Goal: Task Accomplishment & Management: Complete application form

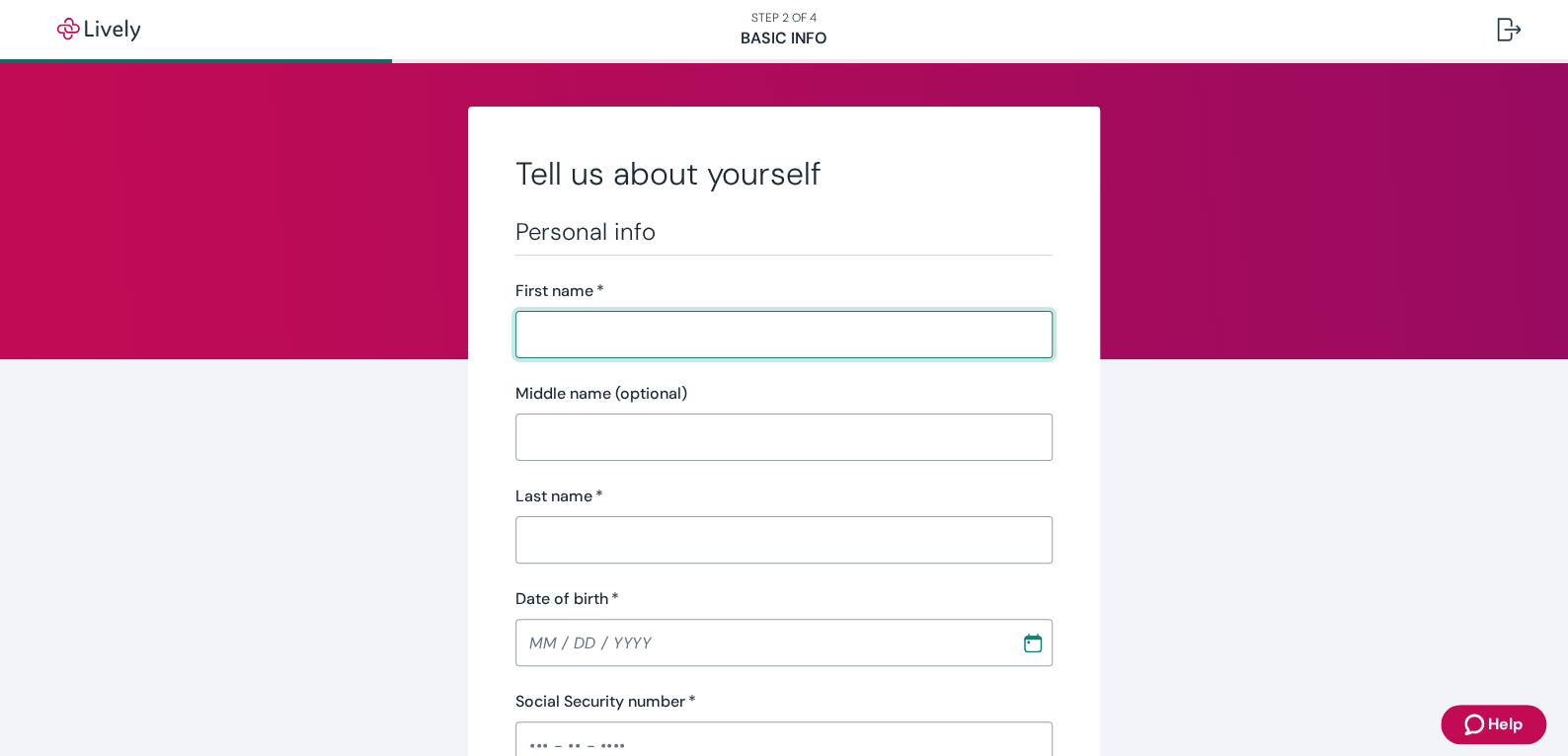
click at [594, 325] on input "First name   *" at bounding box center [784, 335] width 537 height 39
click at [56, 32] on img "button" at bounding box center [119, 30] width 153 height 32
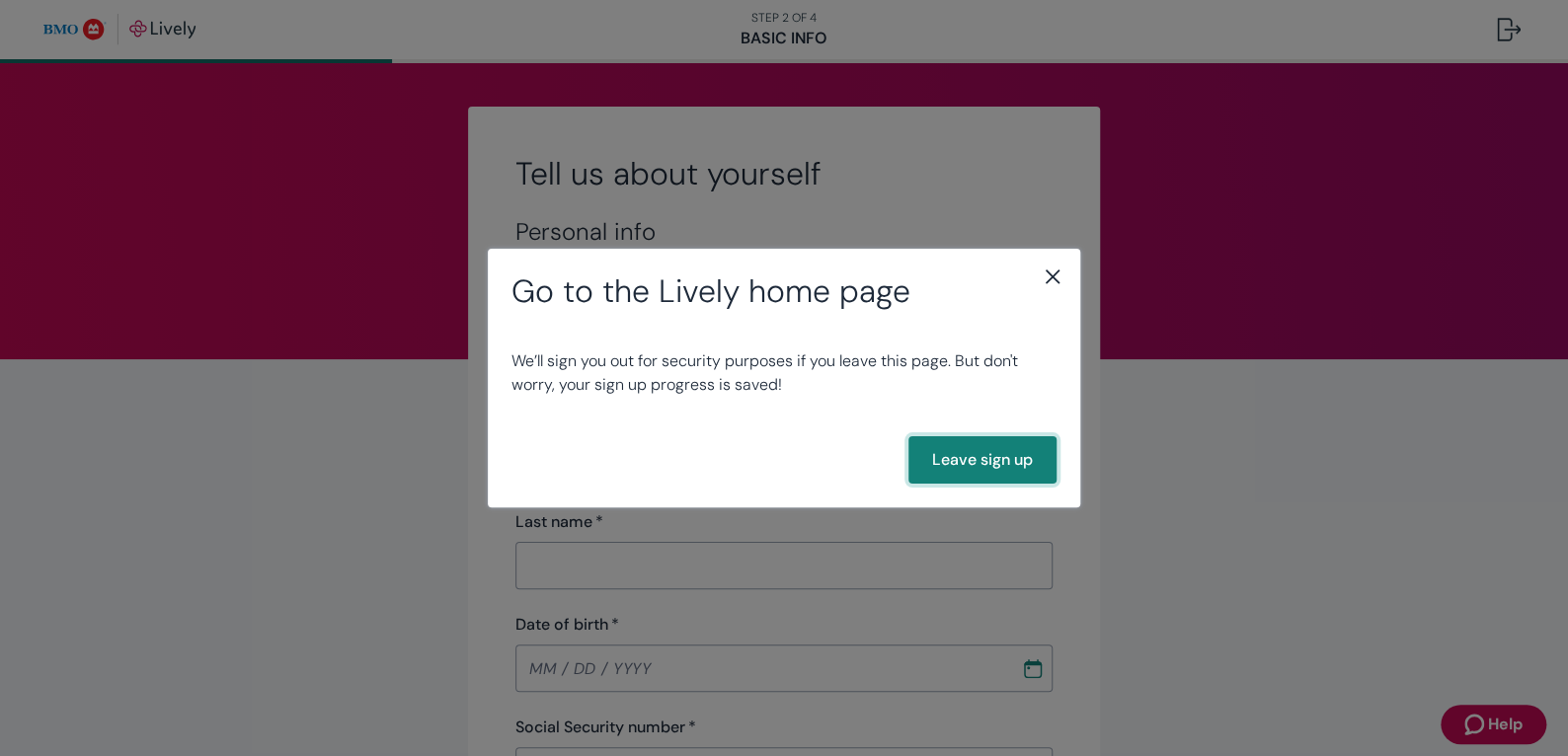
click at [952, 457] on button "Leave sign up" at bounding box center [982, 460] width 148 height 47
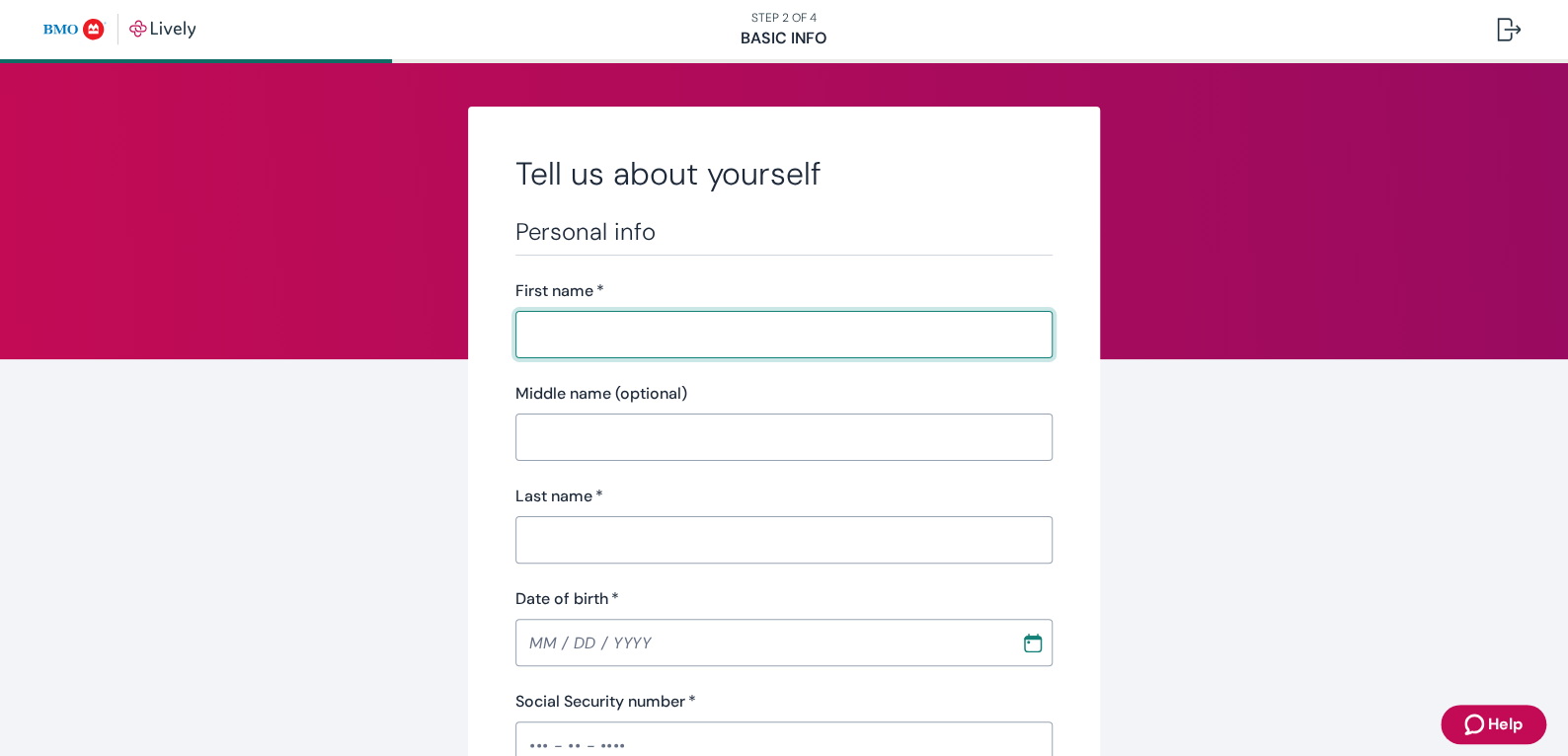
click at [577, 336] on input "First name   *" at bounding box center [784, 335] width 537 height 39
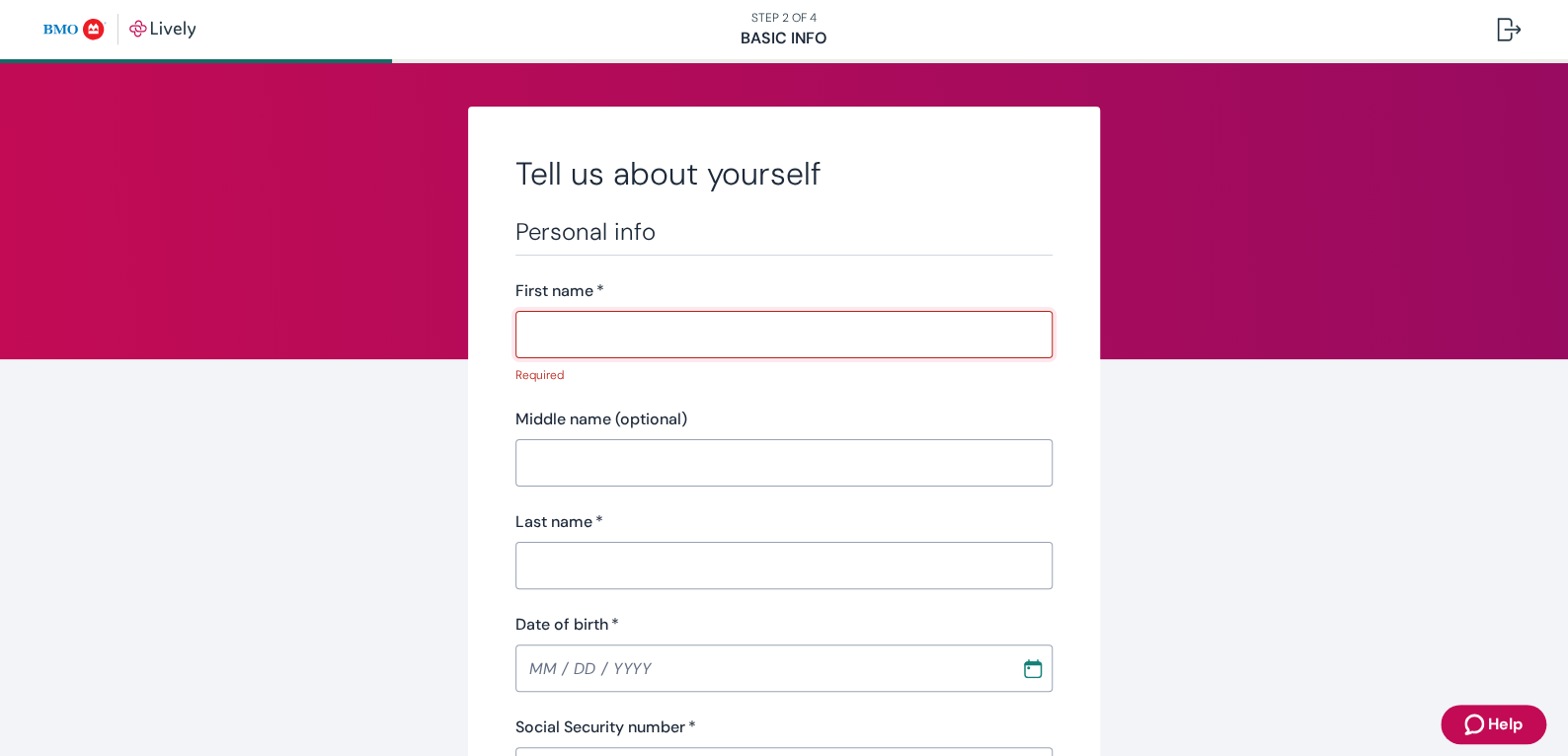
click at [578, 337] on input "First name   *" at bounding box center [784, 335] width 537 height 39
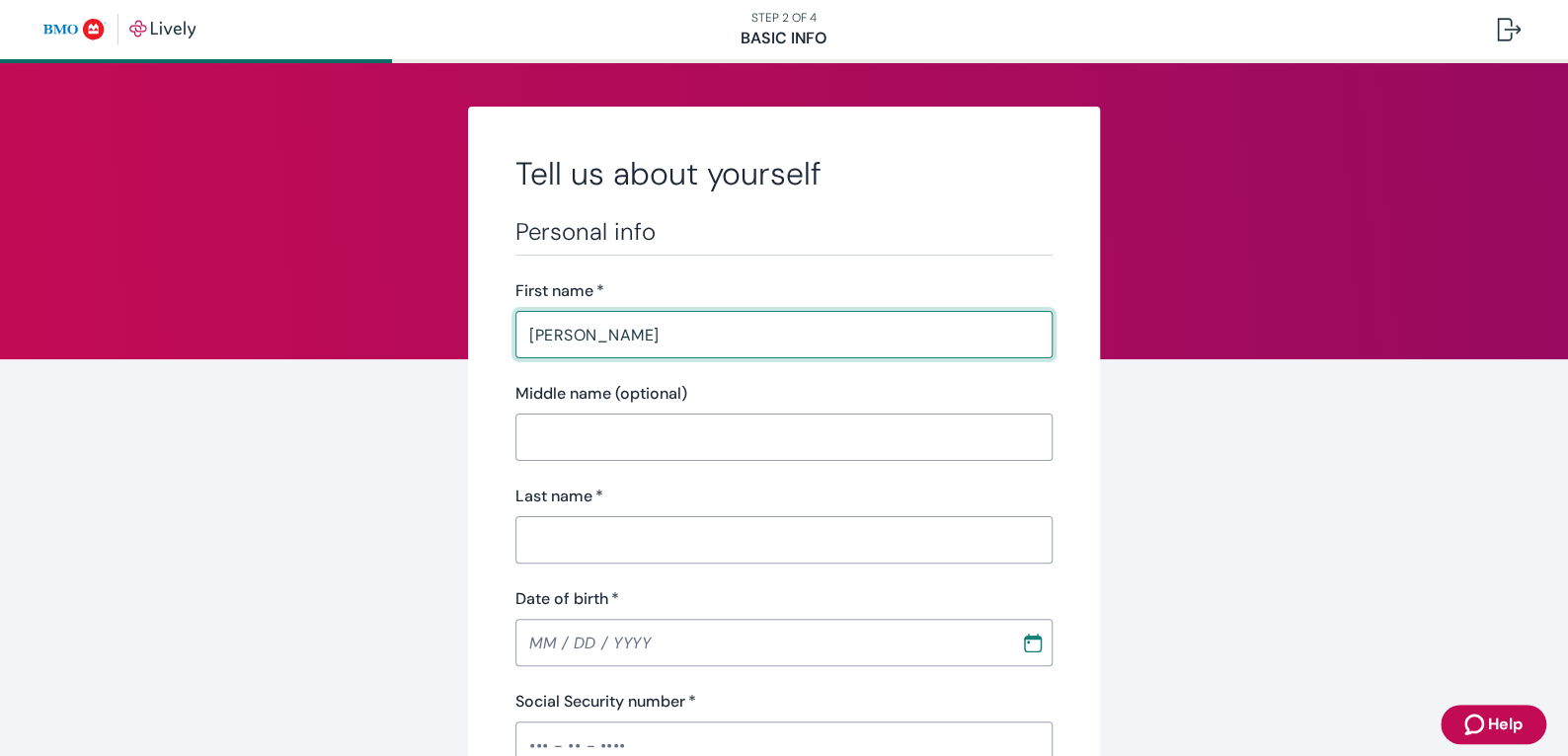
type input "marlon"
click at [603, 435] on input "Middle name (optional)" at bounding box center [784, 437] width 537 height 39
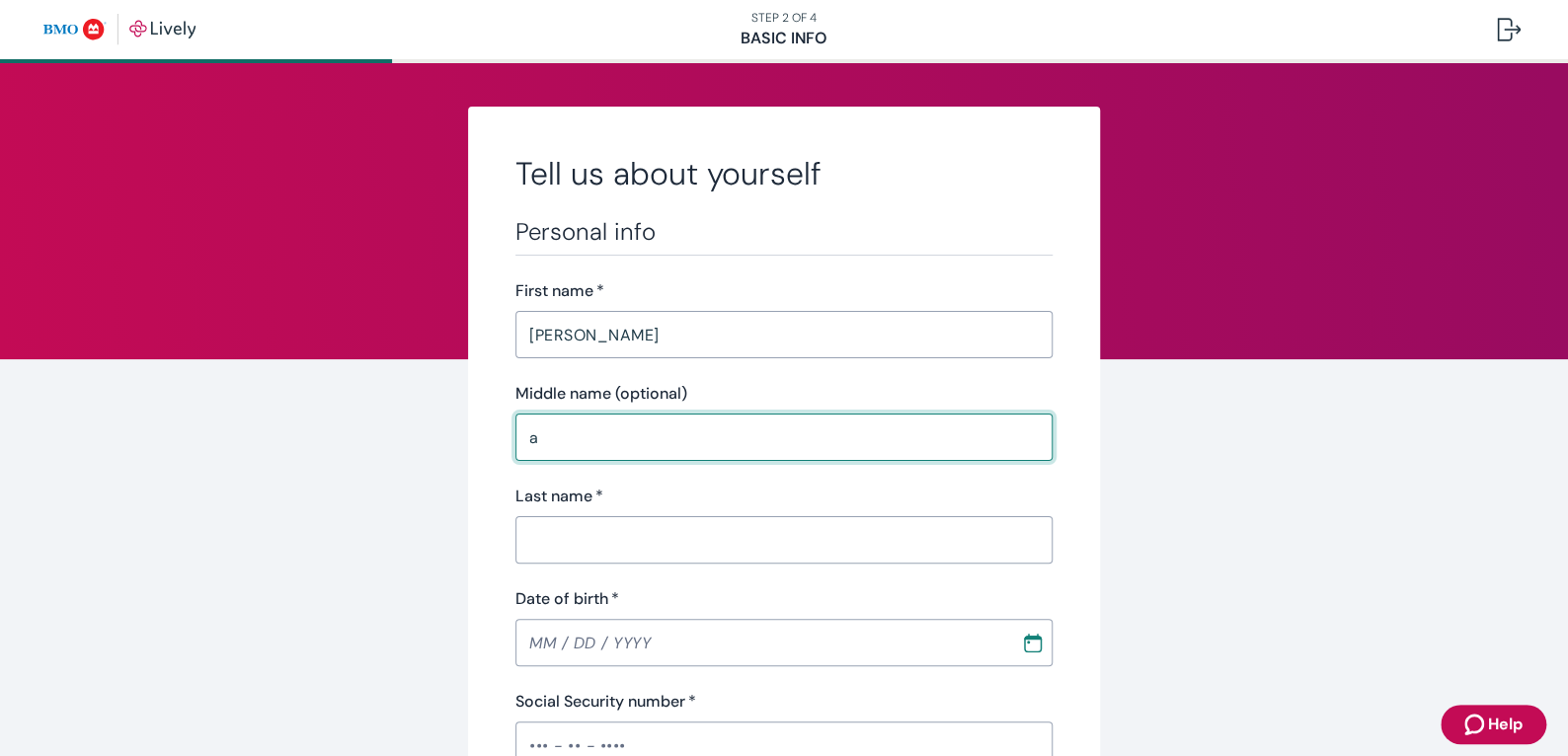
type input "a"
click at [550, 534] on input "Last name   *" at bounding box center [784, 540] width 537 height 39
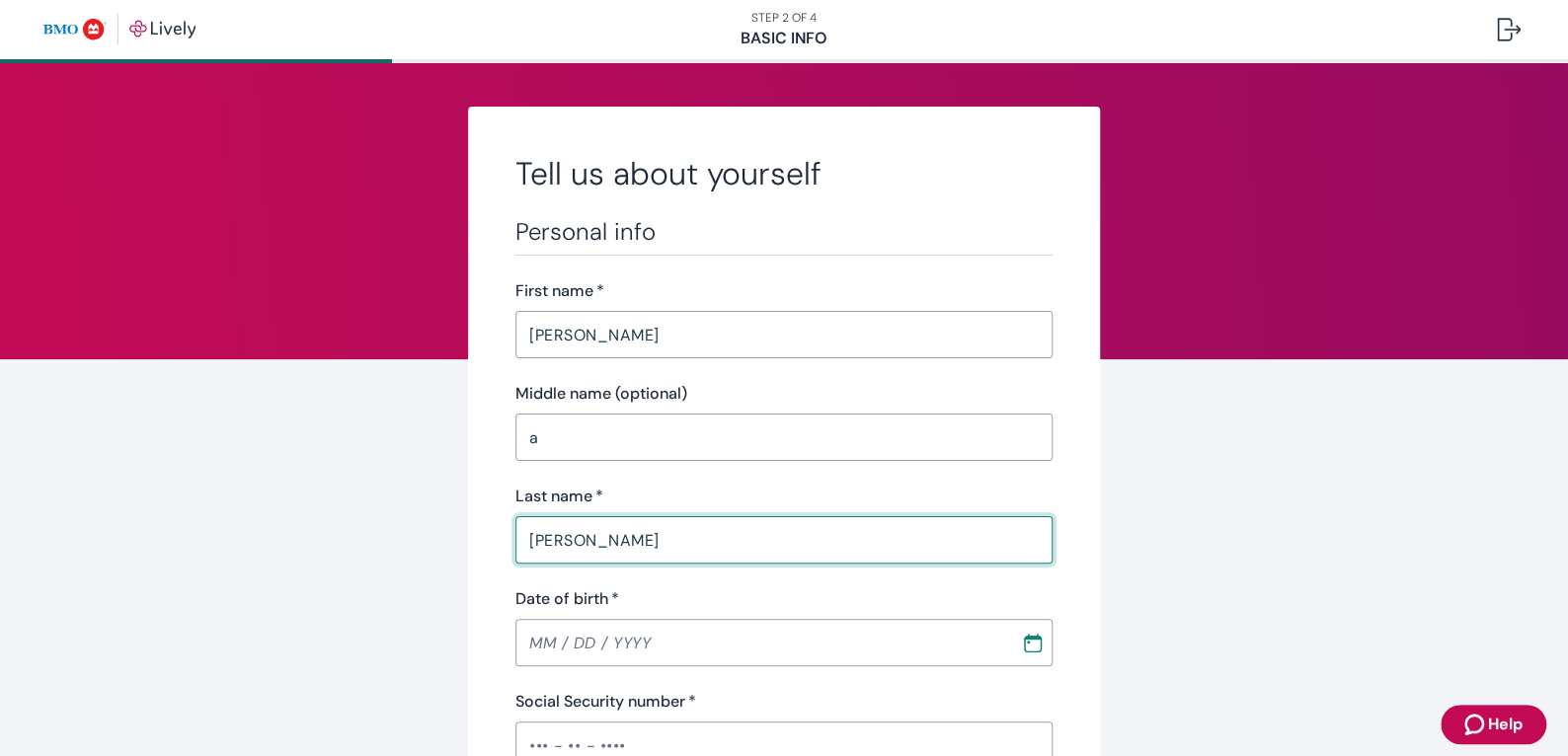
type input "manuel"
click at [561, 643] on input "MM / DD / YYYY" at bounding box center [761, 643] width 492 height 39
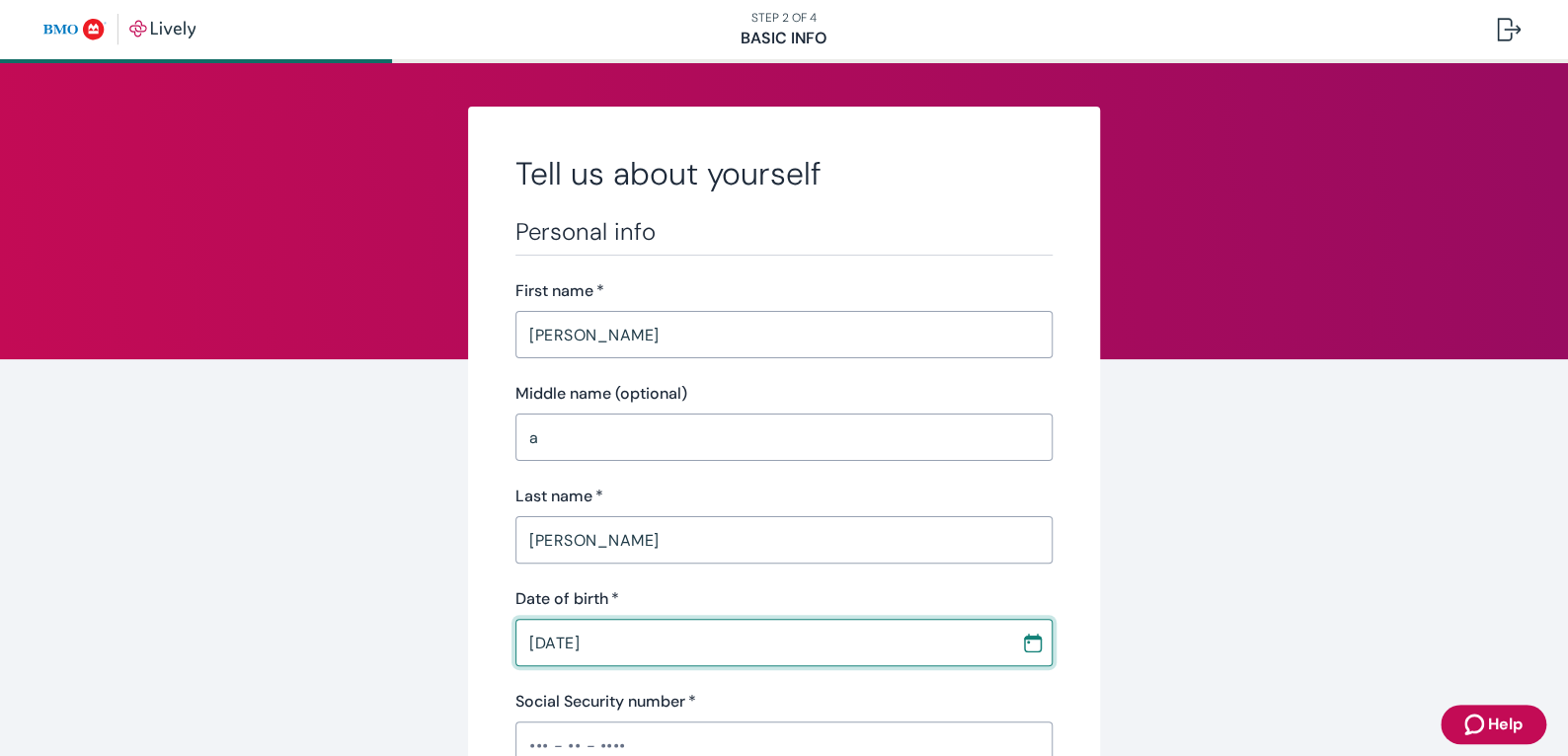
type input "08 / 28 / 1972"
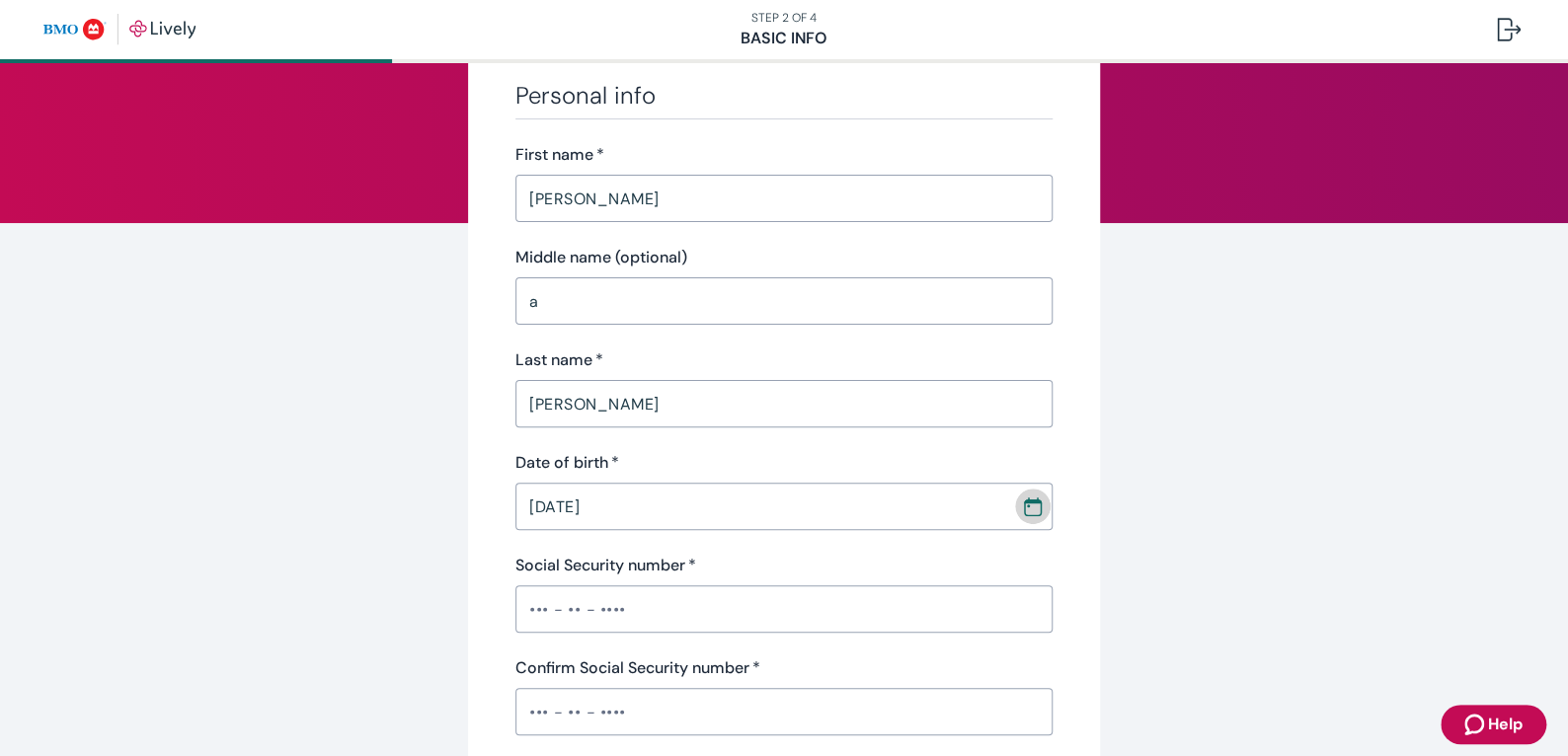
scroll to position [197, 0]
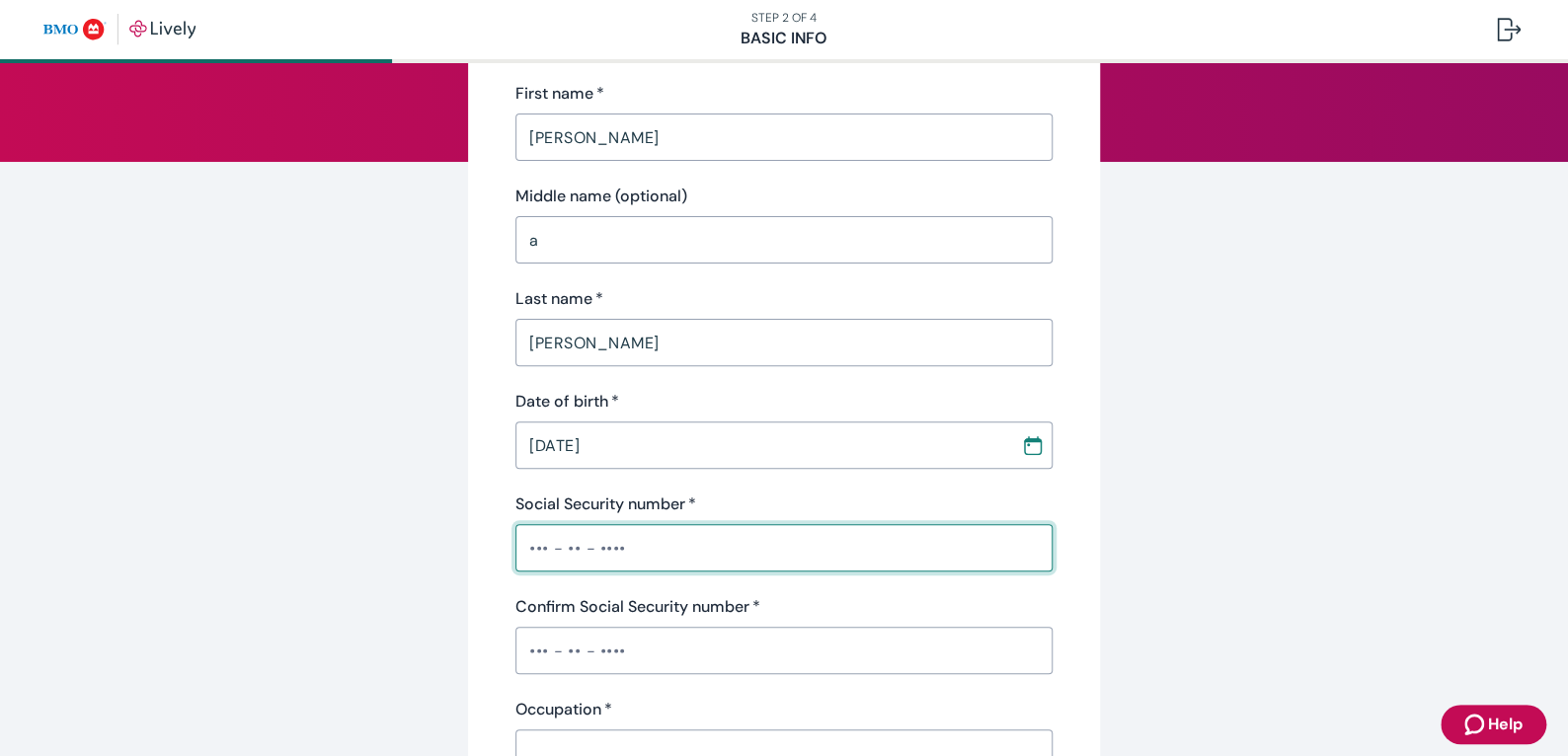
click at [527, 554] on input "Social Security number   *" at bounding box center [784, 548] width 537 height 39
type input "•••-••-5645"
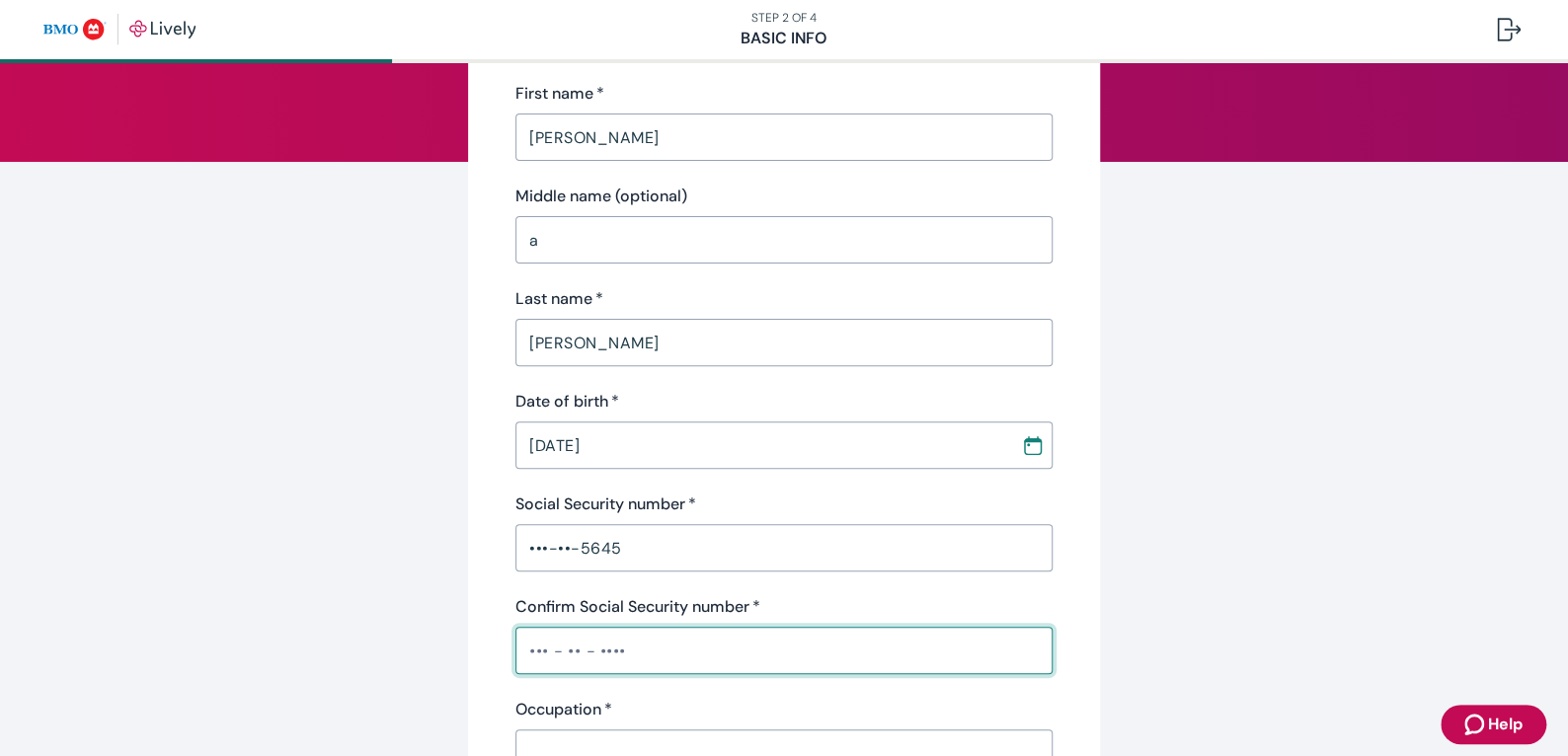
click at [582, 642] on input "Confirm Social Security number   *" at bounding box center [784, 650] width 537 height 39
type input "•"
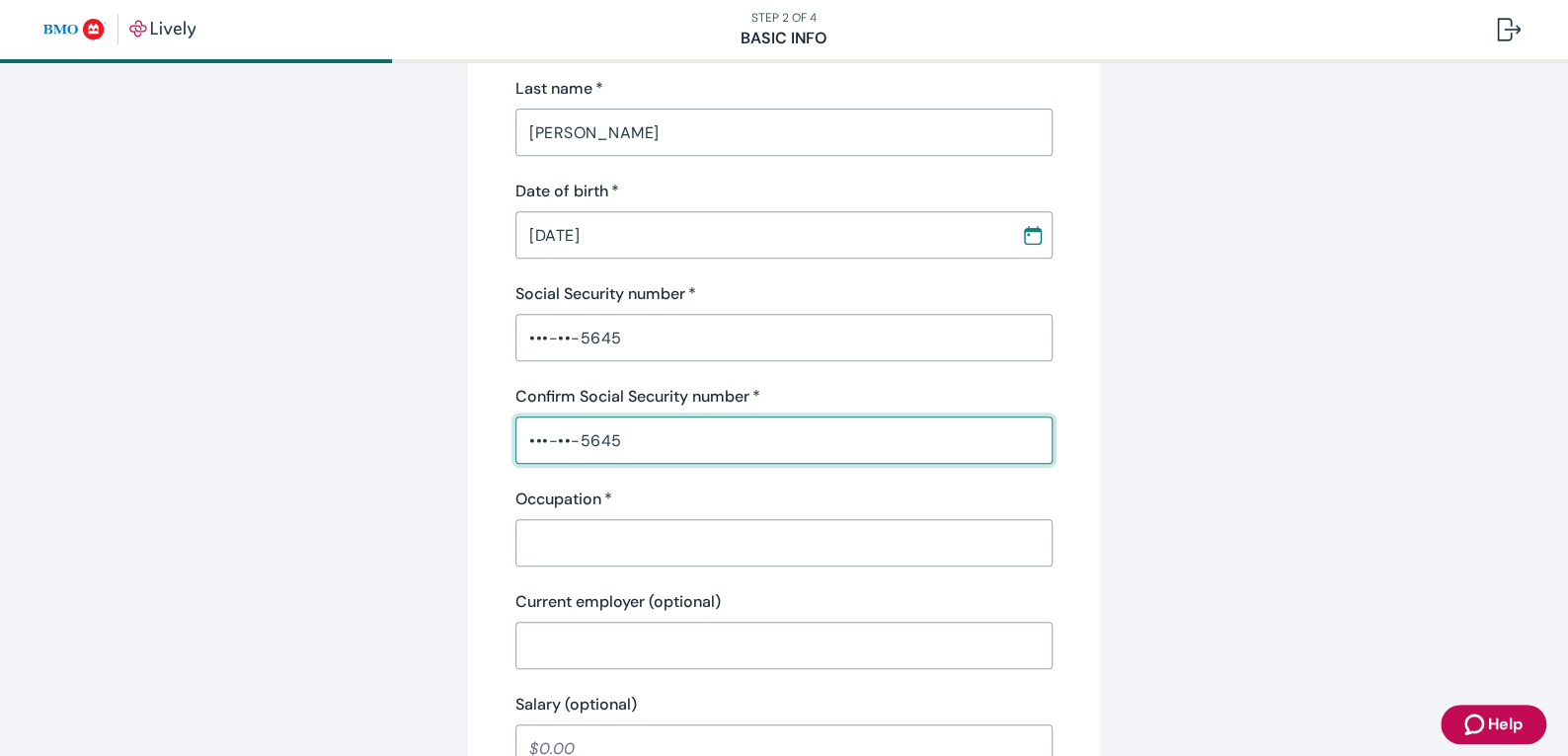
scroll to position [460, 0]
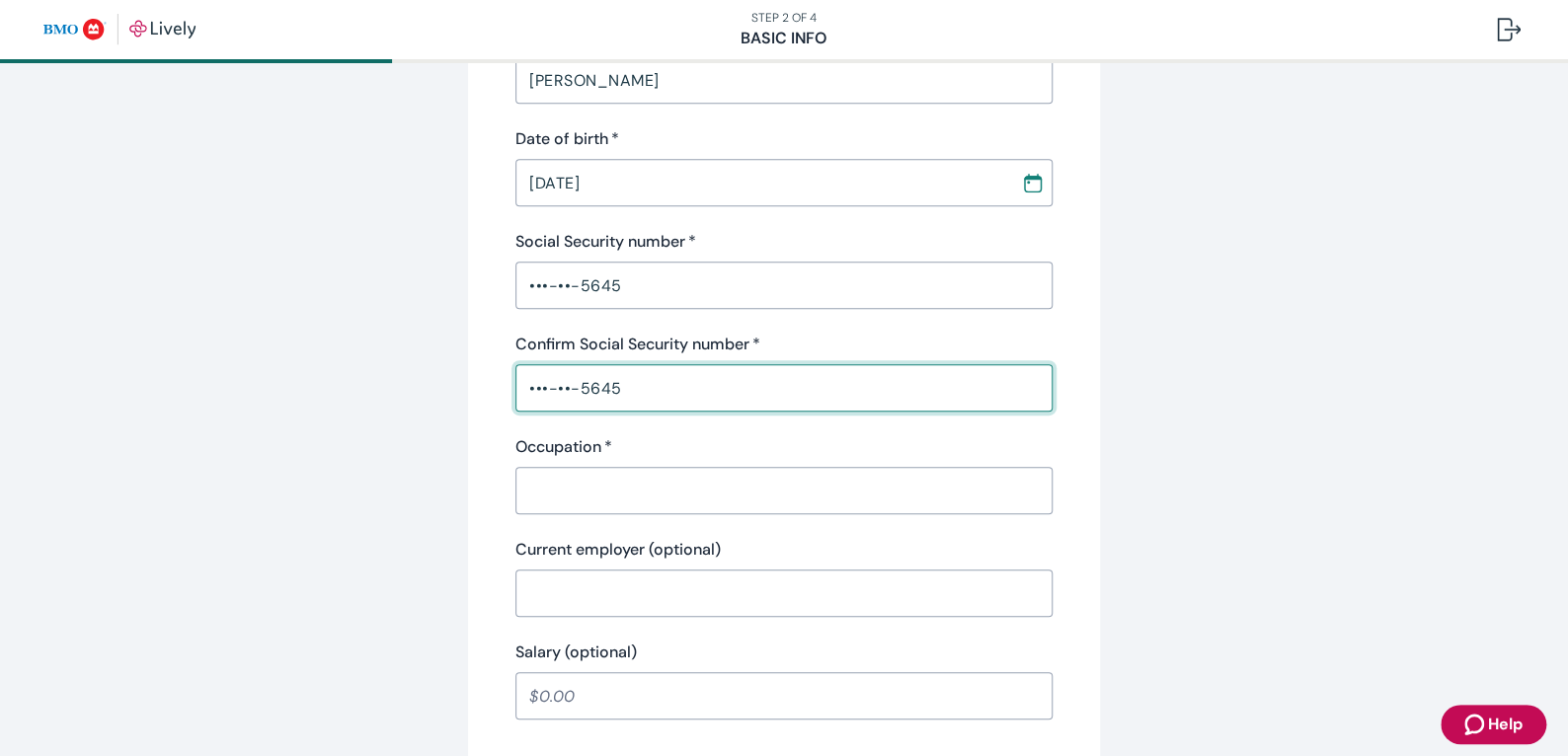
type input "•••-••-5645"
click at [587, 493] on input "Occupation   *" at bounding box center [784, 491] width 537 height 39
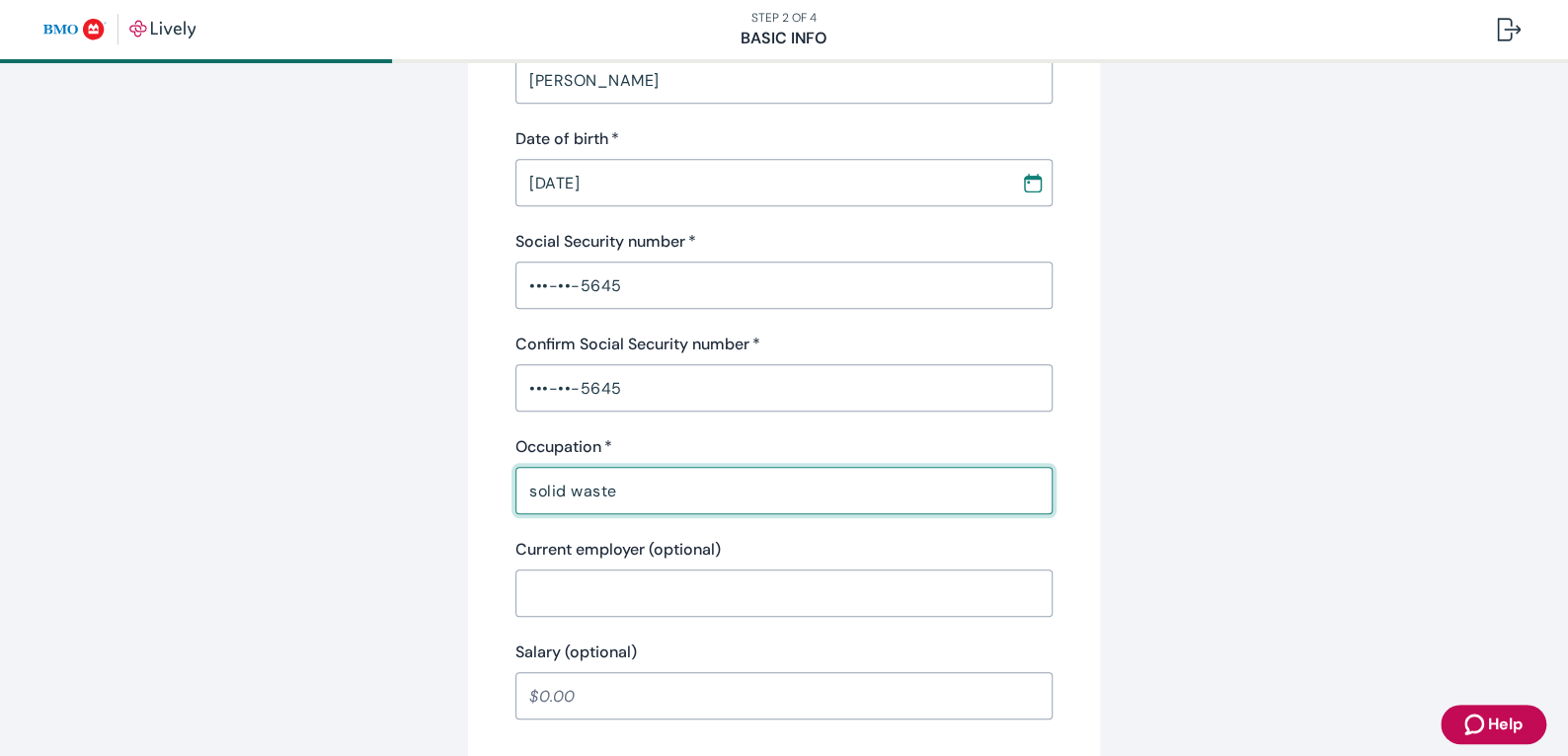
type input "solid waste"
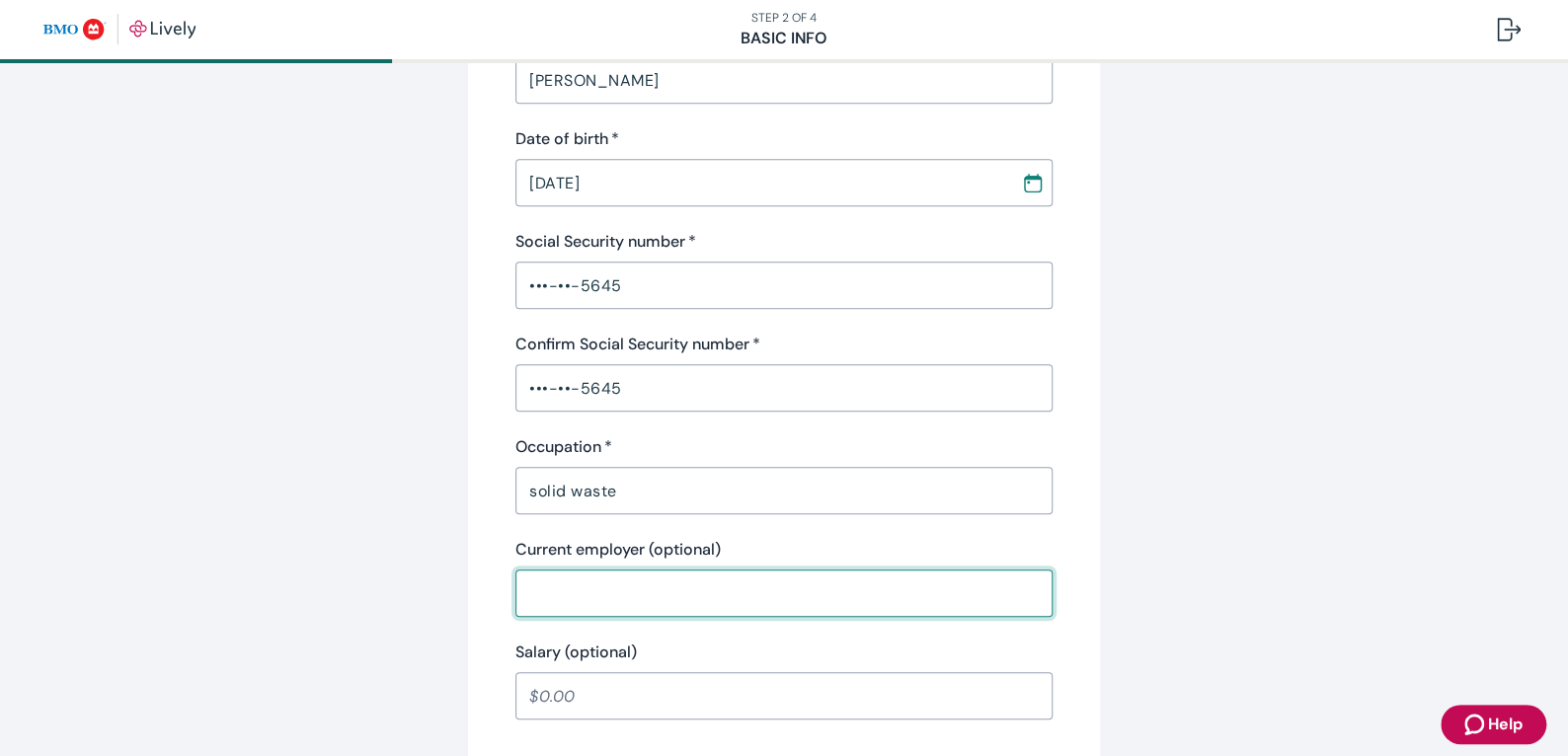
click at [644, 582] on input "Current employer (optional)" at bounding box center [784, 593] width 537 height 39
type input "city of indianapolis"
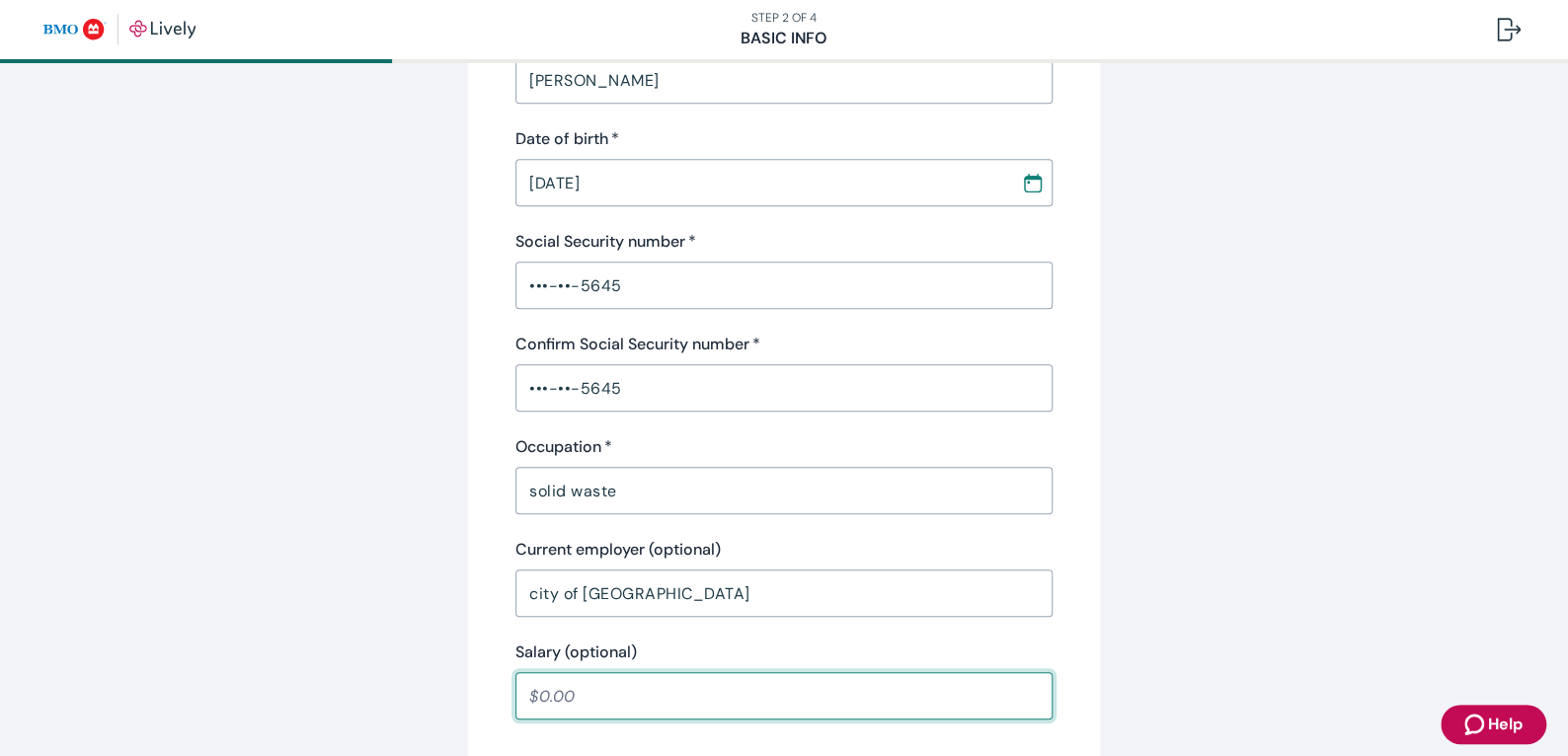
click at [591, 700] on input "Salary (optional)" at bounding box center [784, 696] width 537 height 39
type input "21.16"
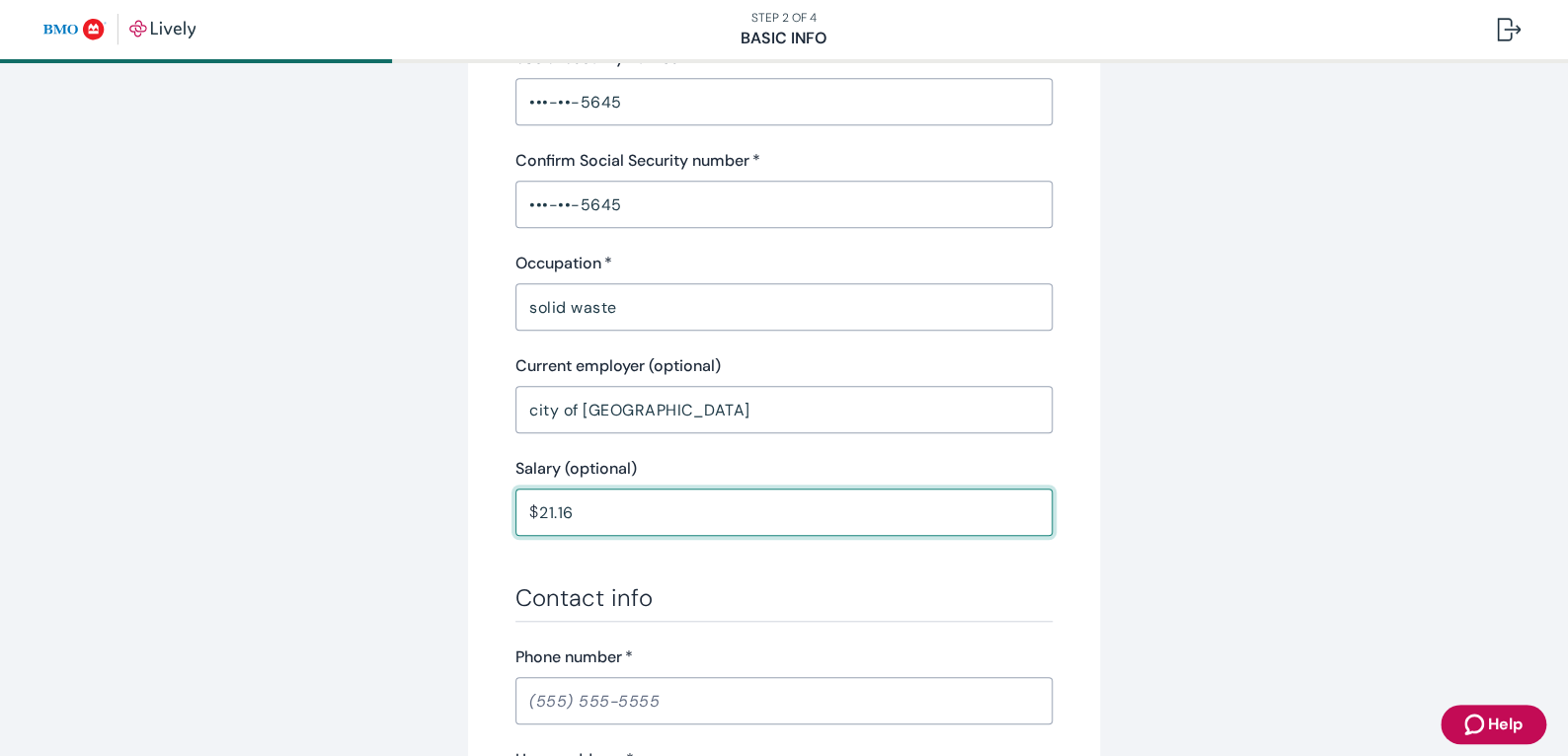
scroll to position [790, 0]
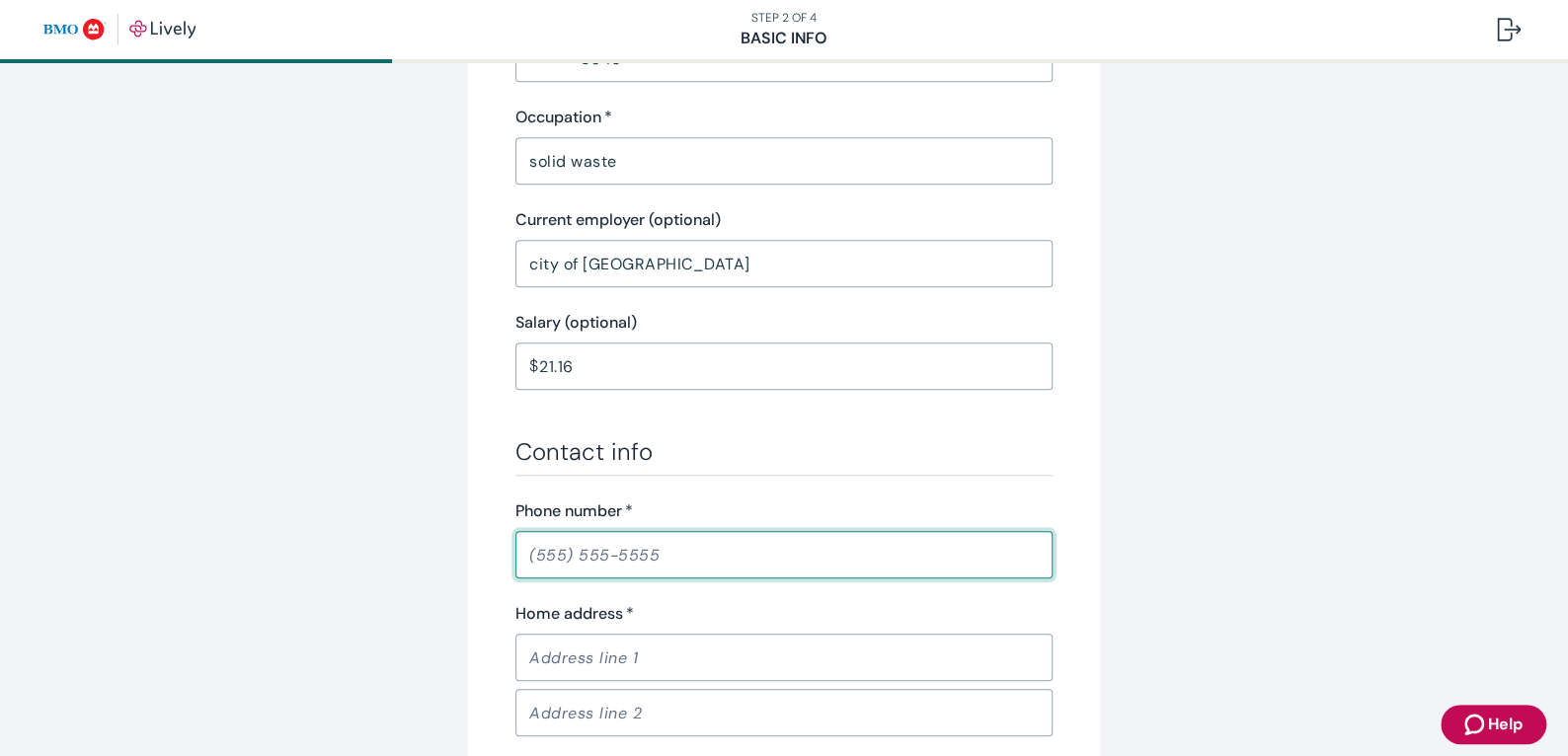
click at [595, 549] on input "Phone number   *" at bounding box center [784, 555] width 537 height 39
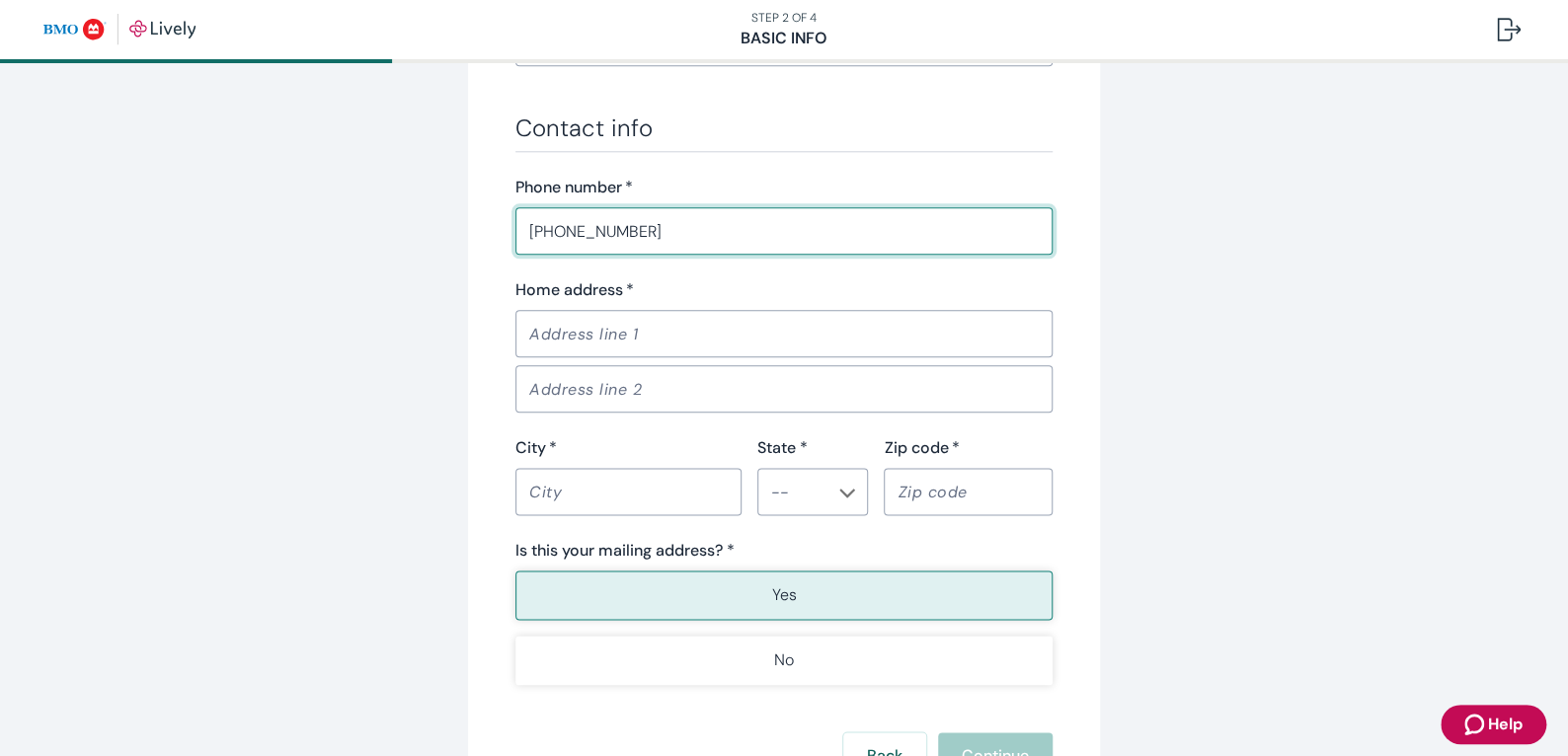
scroll to position [1184, 0]
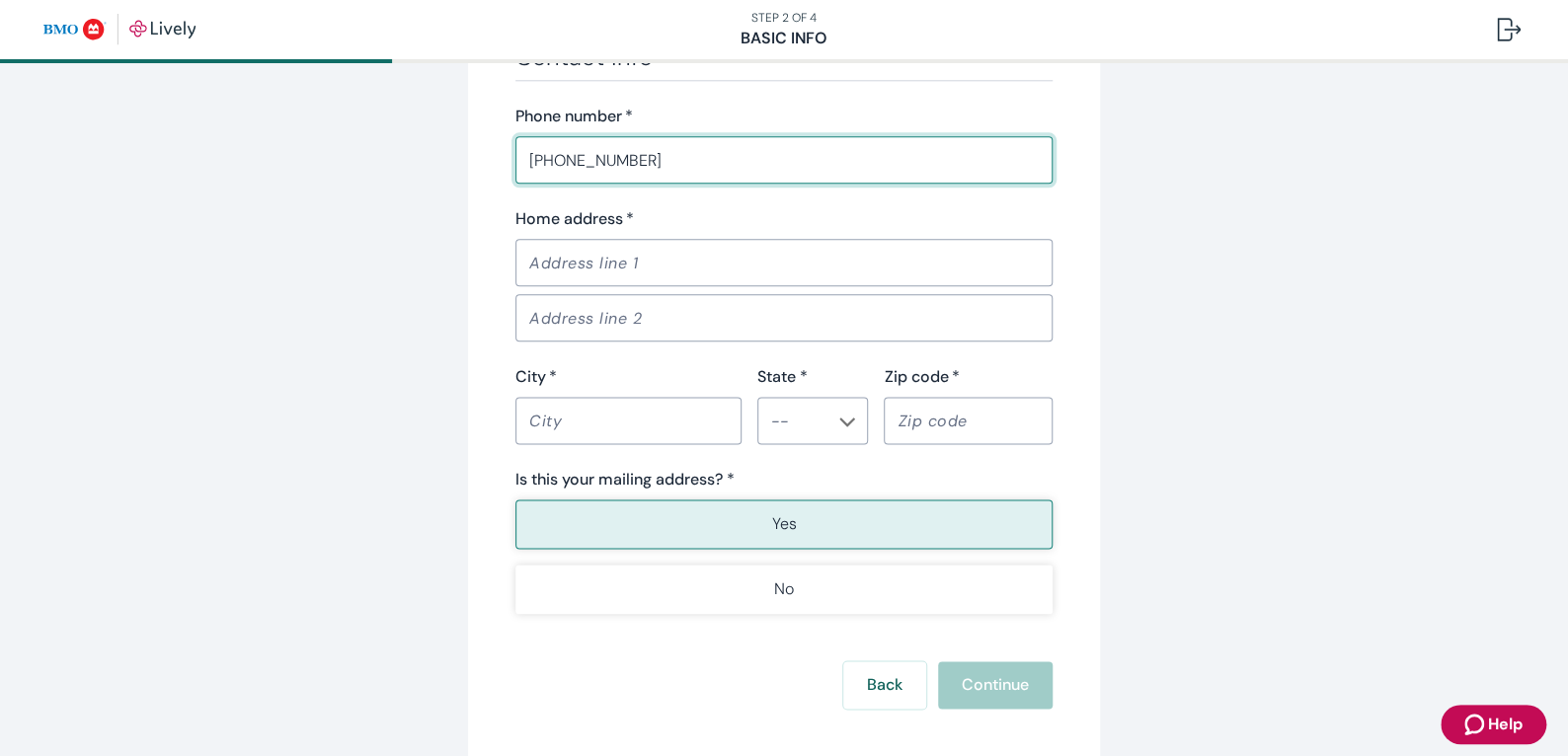
type input "(463) 315-1161"
click at [612, 266] on input "Home address   *" at bounding box center [784, 263] width 537 height 39
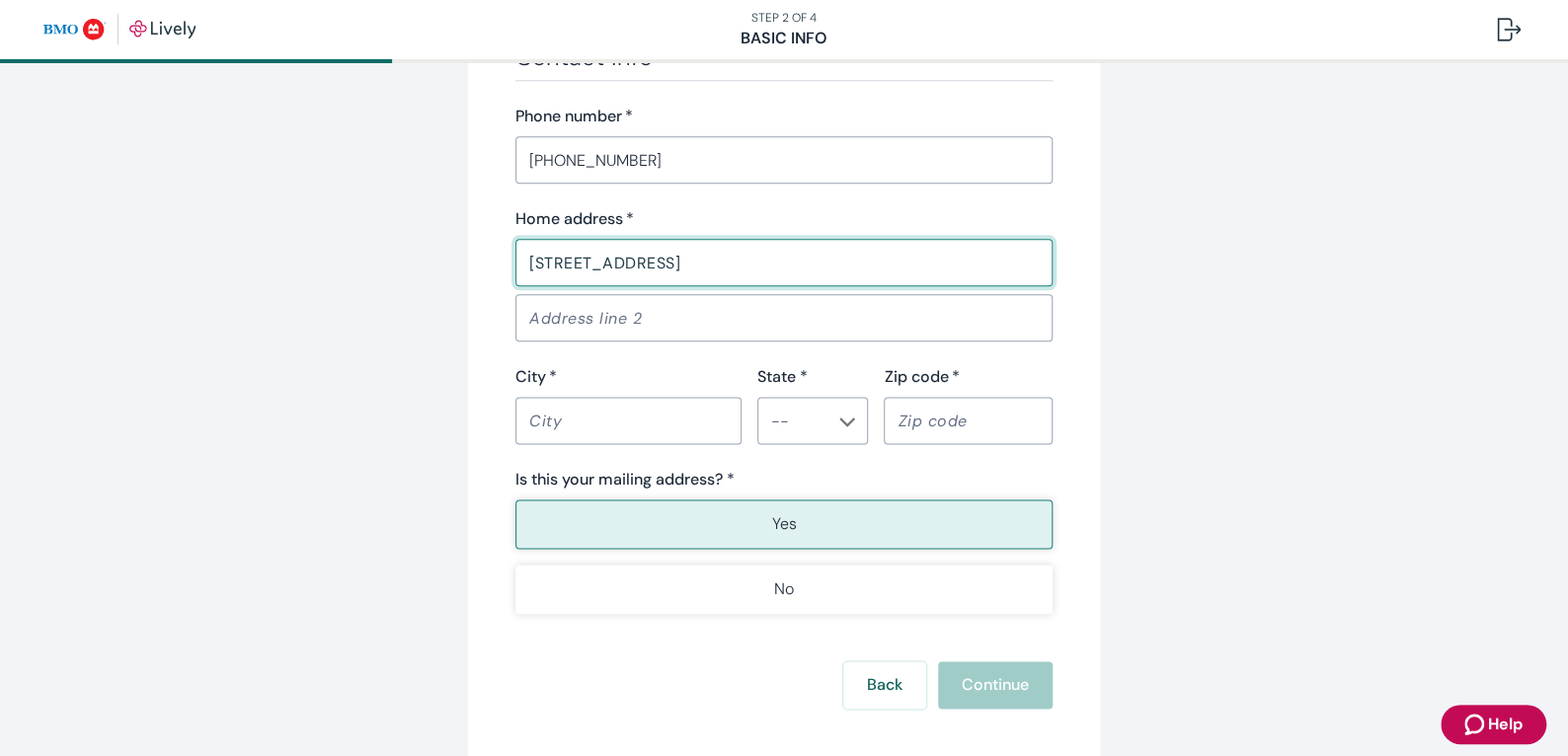
type input "3417 Baltimore ave"
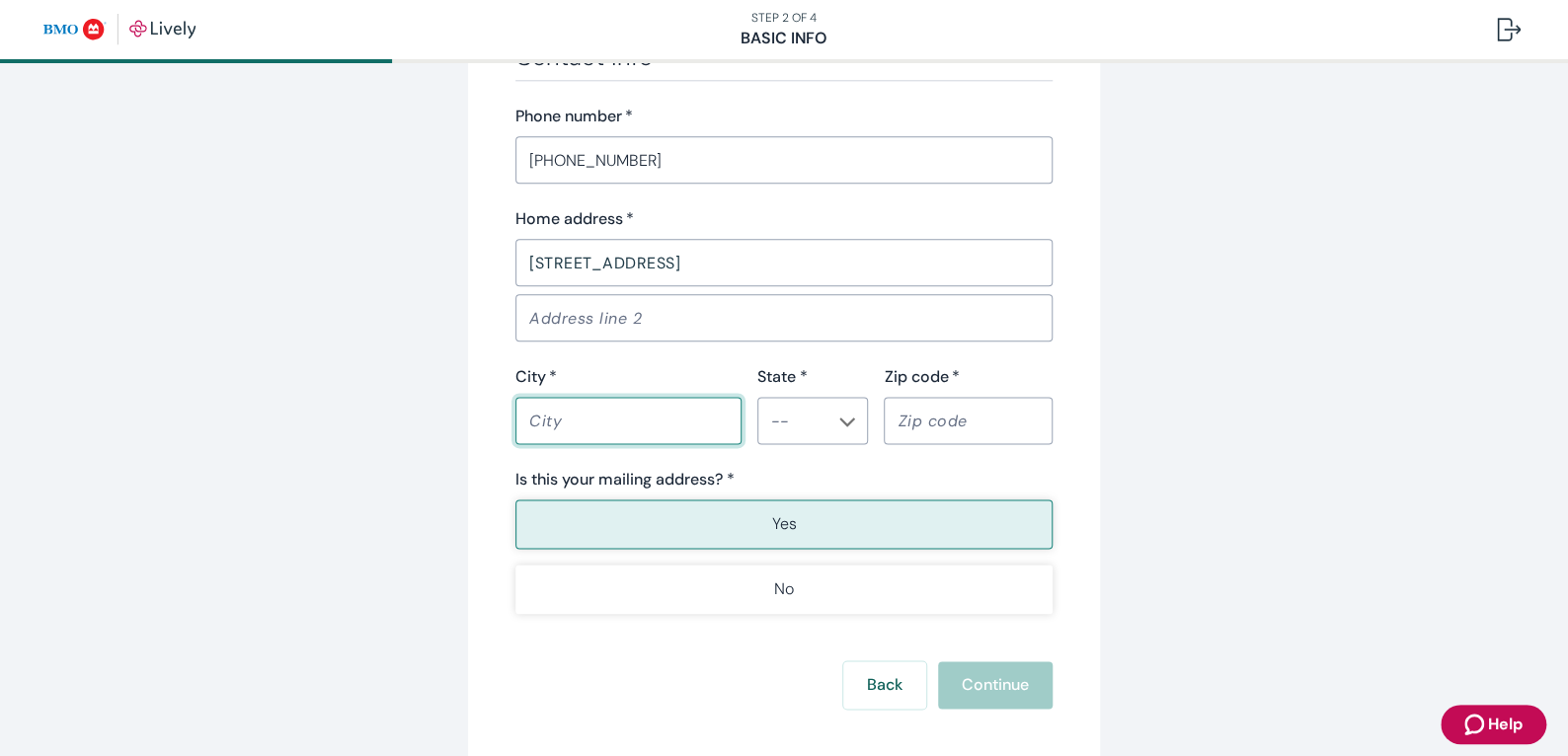
click at [613, 407] on input "City   *" at bounding box center [628, 420] width 226 height 39
type input "Indianapolis"
type input "IN"
type input "46231"
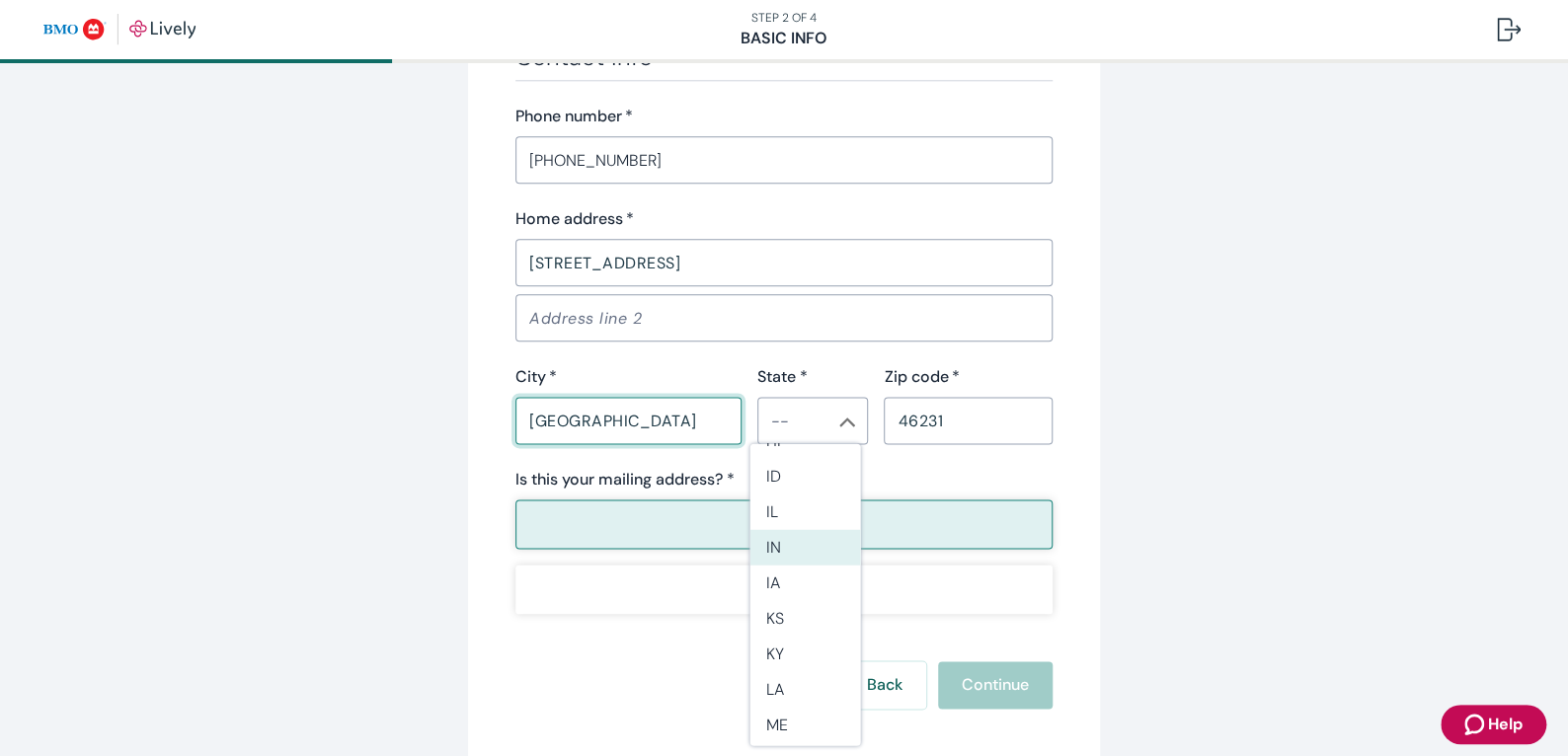
click at [794, 539] on li "IN" at bounding box center [806, 548] width 111 height 36
type input "IN"
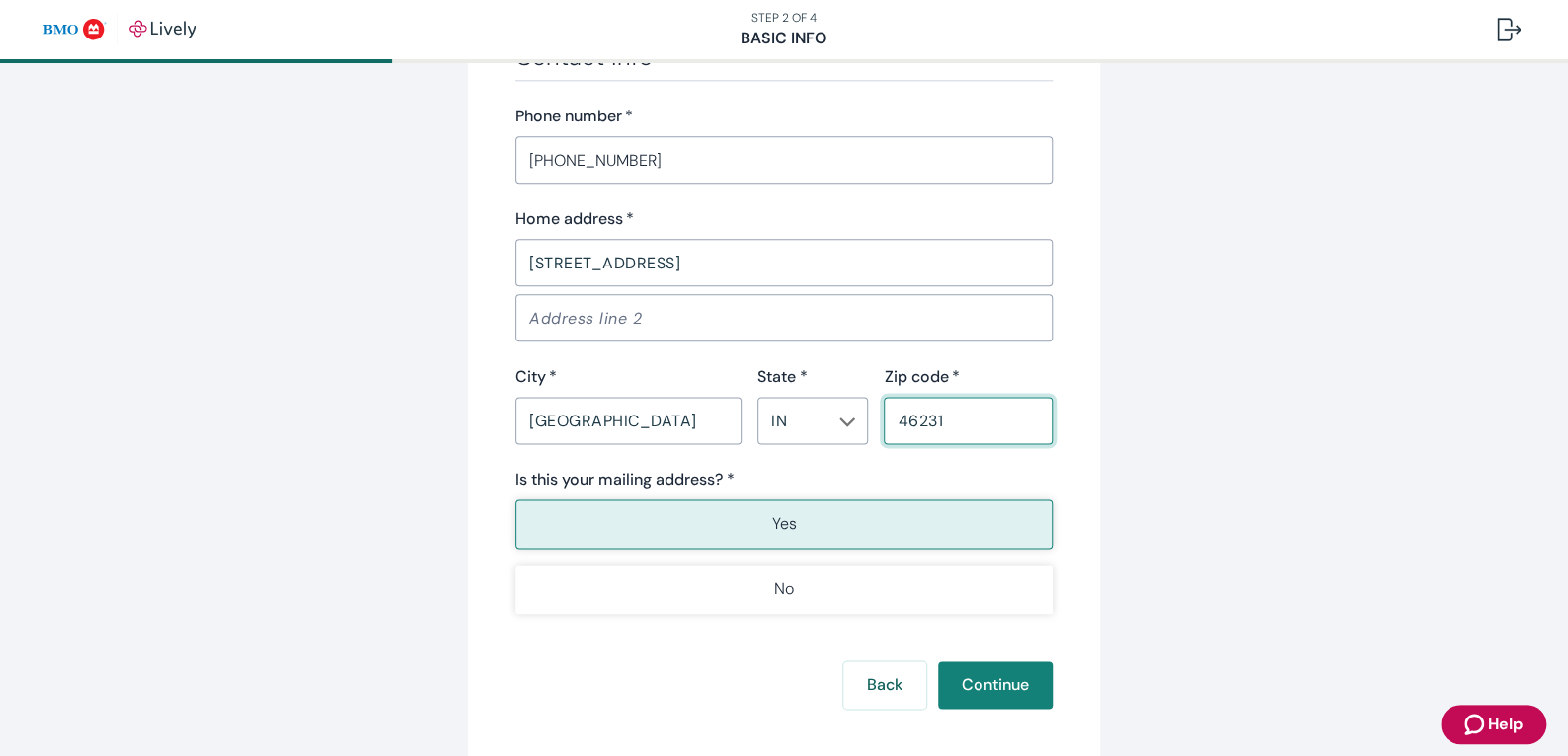
click at [974, 421] on input "46231" at bounding box center [968, 420] width 169 height 39
type input "46218"
click at [954, 510] on button "Yes" at bounding box center [784, 524] width 537 height 49
click at [978, 691] on button "Continue" at bounding box center [995, 685] width 115 height 47
